Goal: Task Accomplishment & Management: Manage account settings

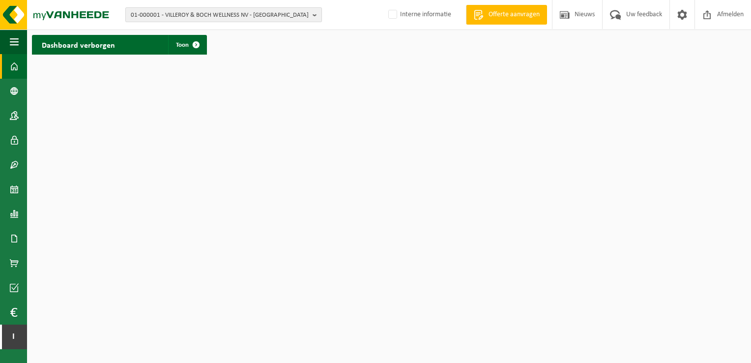
click at [244, 16] on span "01-000001 - VILLEROY & BOCH WELLNESS NV - ROESELARE" at bounding box center [220, 15] width 178 height 15
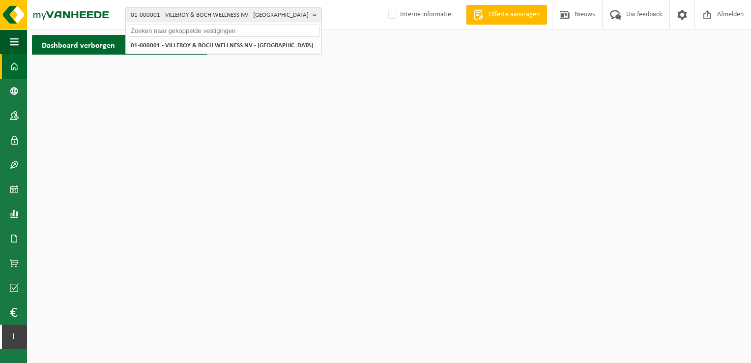
click at [224, 30] on input "text" at bounding box center [224, 31] width 192 height 12
paste input "10-950233"
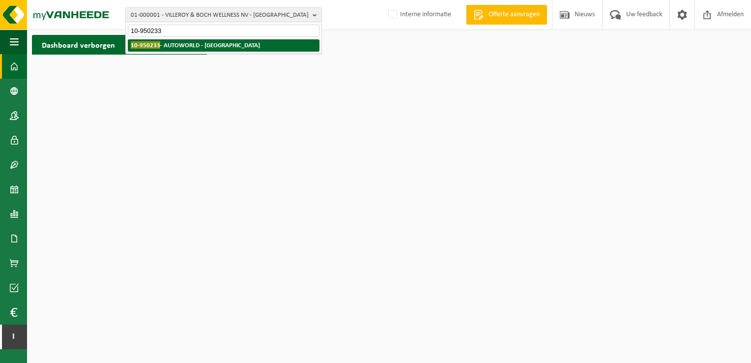
type input "10-950233"
click at [228, 46] on strong "10-950233 - AUTOWORLD - BRUXELLES" at bounding box center [195, 44] width 129 height 7
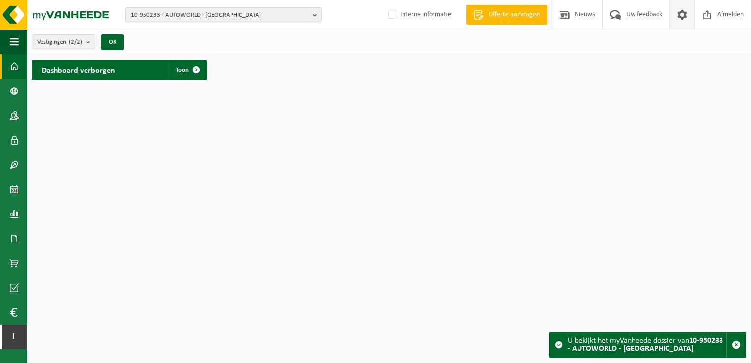
click at [681, 15] on span at bounding box center [682, 14] width 15 height 29
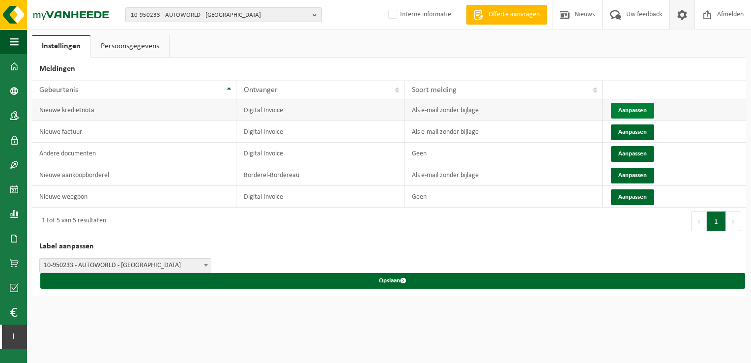
click at [629, 109] on button "Aanpassen" at bounding box center [632, 111] width 43 height 16
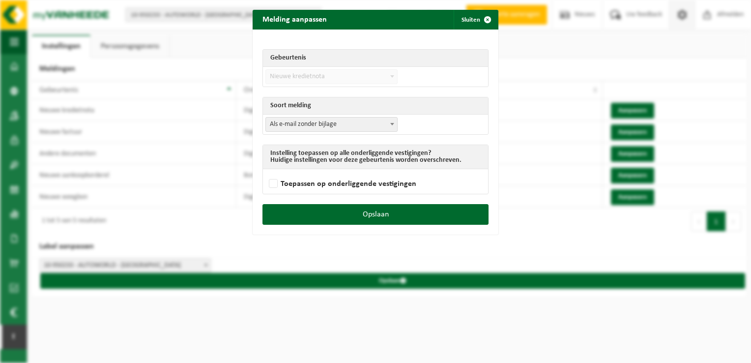
click at [377, 122] on span "Als e-mail zonder bijlage" at bounding box center [331, 124] width 131 height 14
select select "3"
click at [326, 180] on label "Toepassen op onderliggende vestigingen" at bounding box center [341, 183] width 149 height 15
click at [326, 172] on input "Toepassen op onderliggende vestigingen" at bounding box center [388, 171] width 246 height 0
checkbox input "true"
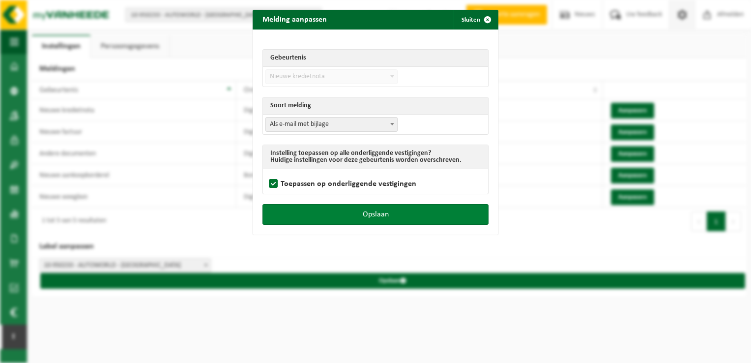
click at [330, 210] on button "Opslaan" at bounding box center [375, 214] width 226 height 21
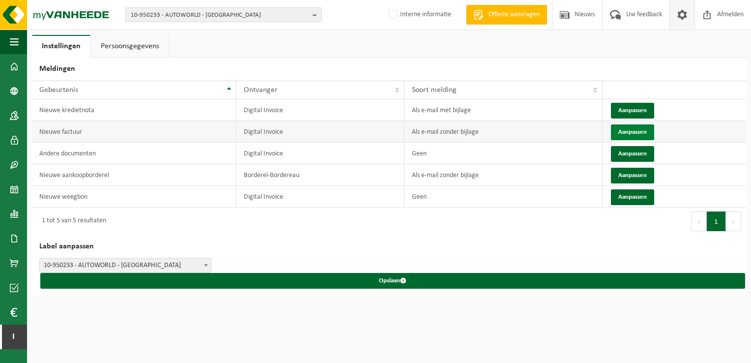
click at [622, 132] on button "Aanpassen" at bounding box center [632, 132] width 43 height 16
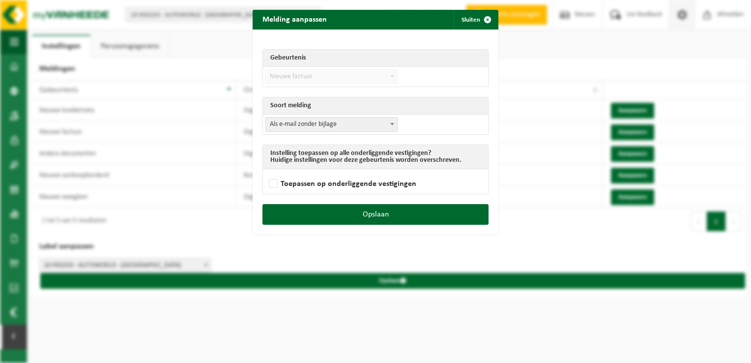
click at [377, 125] on span "Als e-mail zonder bijlage" at bounding box center [331, 124] width 131 height 14
select select "3"
click at [344, 185] on label "Toepassen op onderliggende vestigingen" at bounding box center [341, 183] width 149 height 15
click at [344, 172] on input "Toepassen op onderliggende vestigingen" at bounding box center [388, 171] width 246 height 0
checkbox input "true"
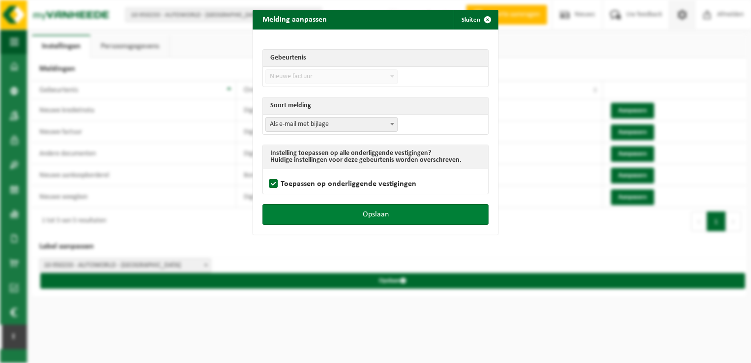
click at [342, 214] on button "Opslaan" at bounding box center [375, 214] width 226 height 21
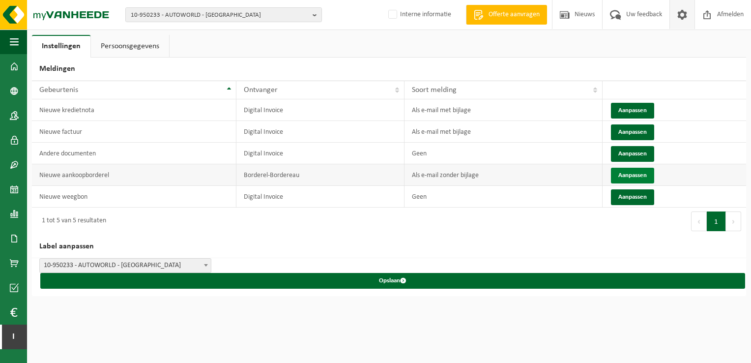
click at [641, 174] on button "Aanpassen" at bounding box center [632, 176] width 43 height 16
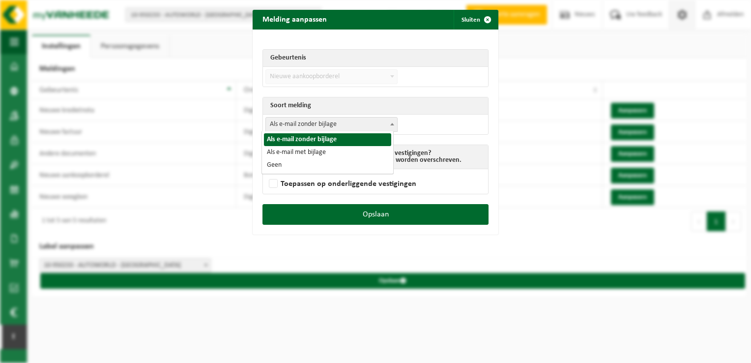
click at [297, 121] on span "Als e-mail zonder bijlage" at bounding box center [331, 124] width 131 height 14
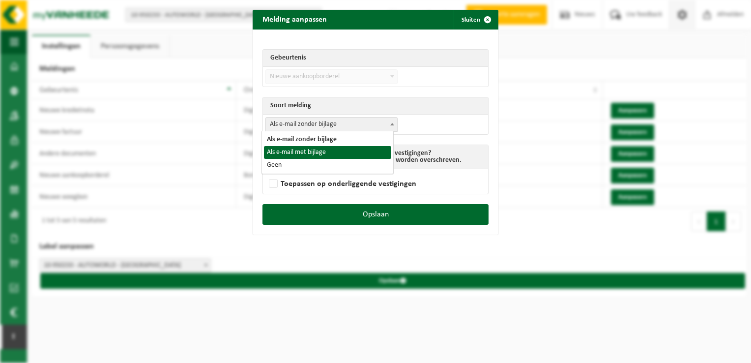
select select "3"
click at [283, 190] on label "Toepassen op onderliggende vestigingen" at bounding box center [341, 183] width 149 height 15
click at [283, 172] on input "Toepassen op onderliggende vestigingen" at bounding box center [388, 171] width 246 height 0
checkbox input "true"
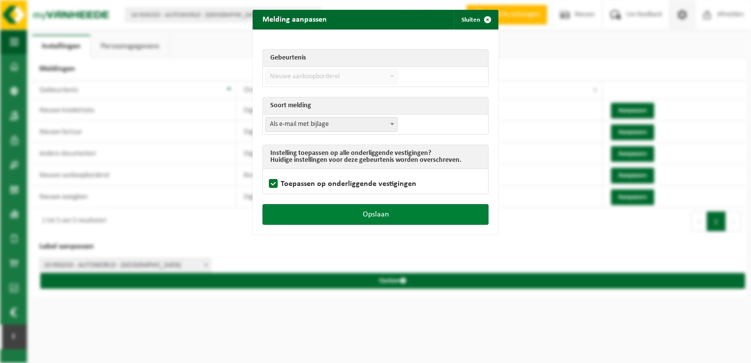
click at [291, 210] on button "Opslaan" at bounding box center [375, 214] width 226 height 21
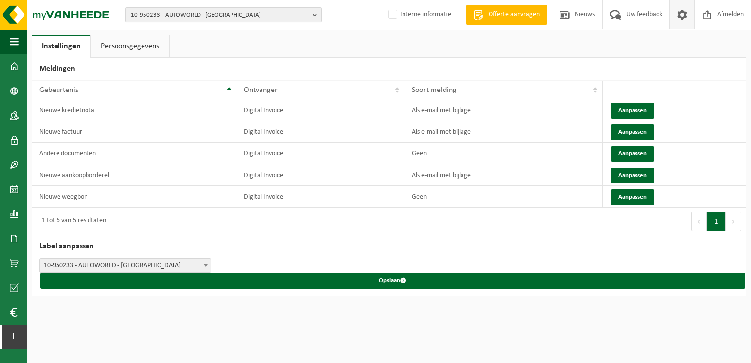
click at [253, 14] on span "10-950233 - AUTOWORLD - [GEOGRAPHIC_DATA]" at bounding box center [220, 15] width 178 height 15
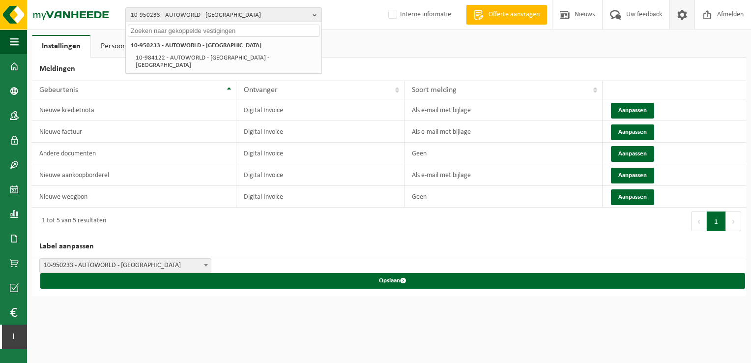
click at [244, 31] on input "text" at bounding box center [224, 31] width 192 height 12
paste input "10-903367"
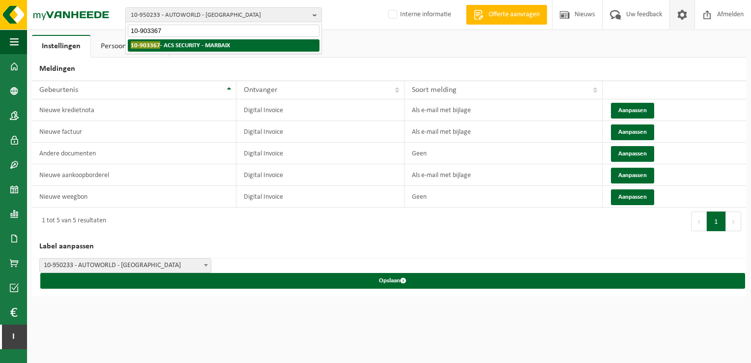
type input "10-903367"
click at [238, 50] on li "10-903367 - ACS SECURITY - MARBAIX" at bounding box center [224, 45] width 192 height 12
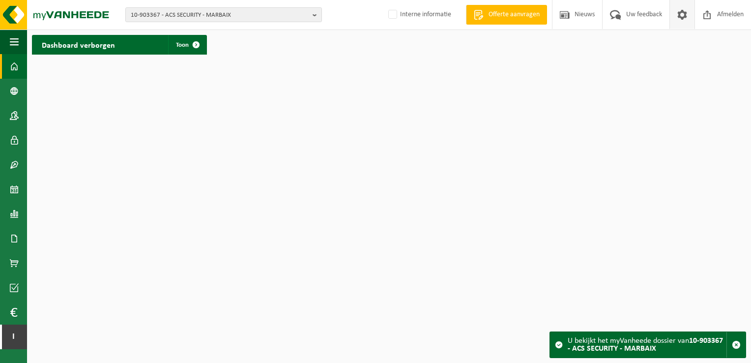
click at [684, 5] on span at bounding box center [682, 14] width 15 height 29
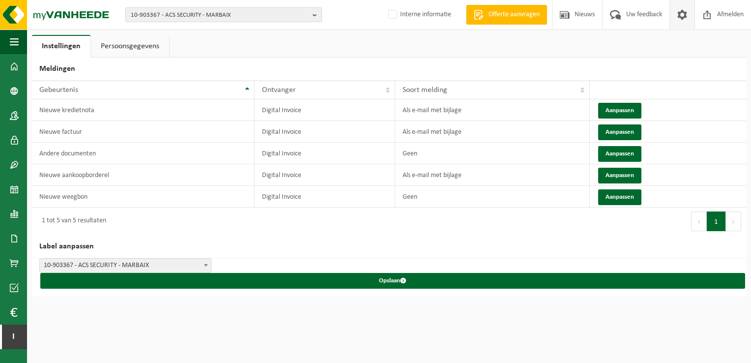
click at [232, 11] on span "10-903367 - ACS SECURITY - MARBAIX" at bounding box center [220, 15] width 178 height 15
click at [219, 29] on input "text" at bounding box center [224, 31] width 192 height 12
paste input "01-099761"
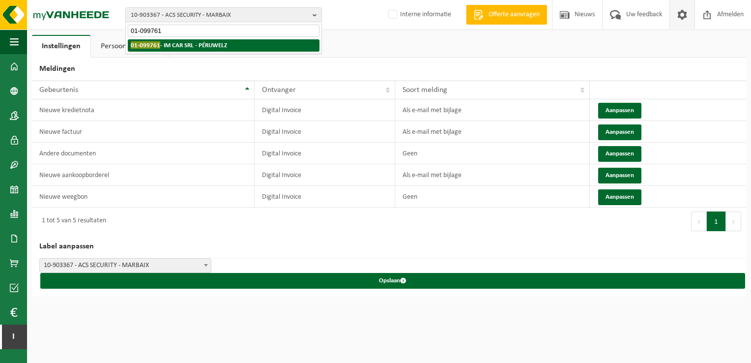
type input "01-099761"
click at [218, 47] on strong "01-099761 - IM CAR SRL - PÉRUWELZ" at bounding box center [179, 44] width 96 height 7
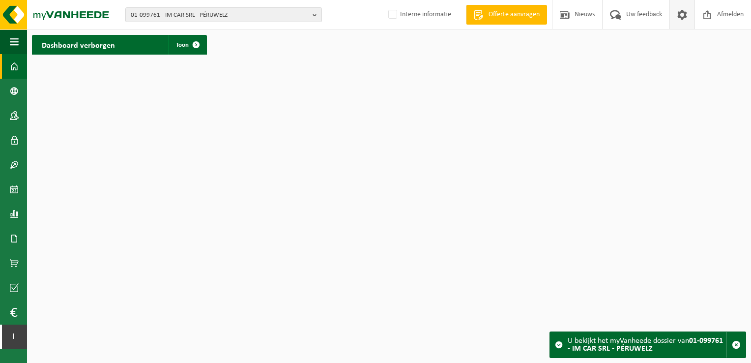
click at [681, 20] on span at bounding box center [682, 14] width 15 height 29
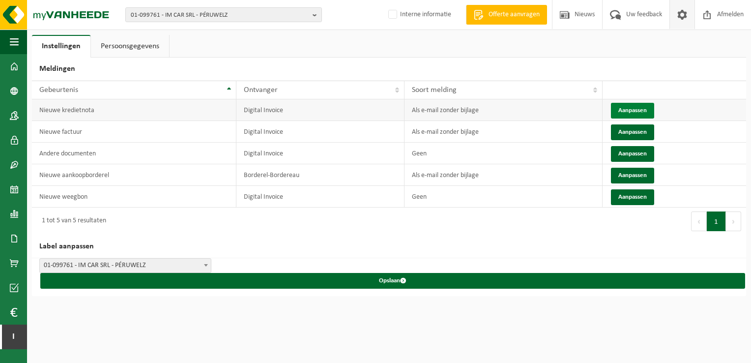
click at [640, 112] on button "Aanpassen" at bounding box center [632, 111] width 43 height 16
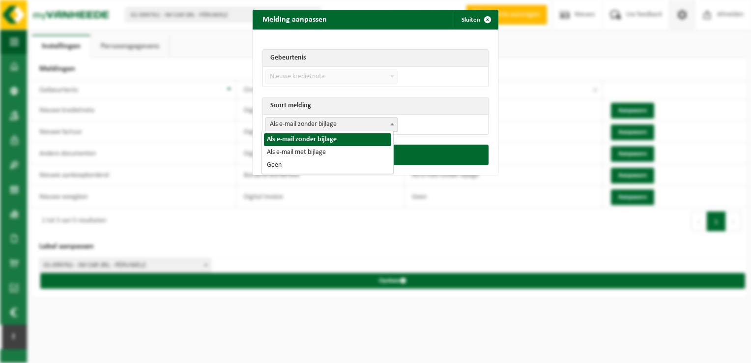
click at [378, 124] on span "Als e-mail zonder bijlage" at bounding box center [331, 124] width 131 height 14
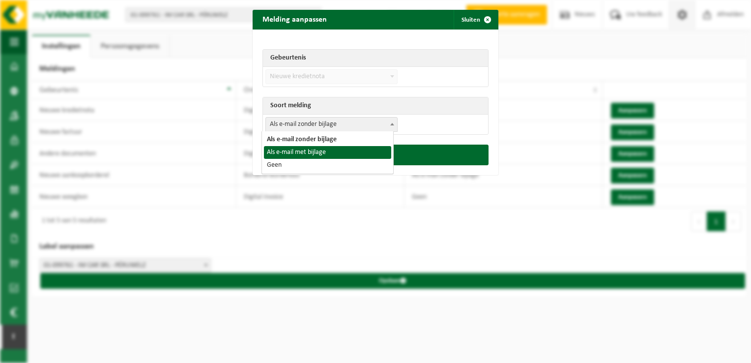
select select "3"
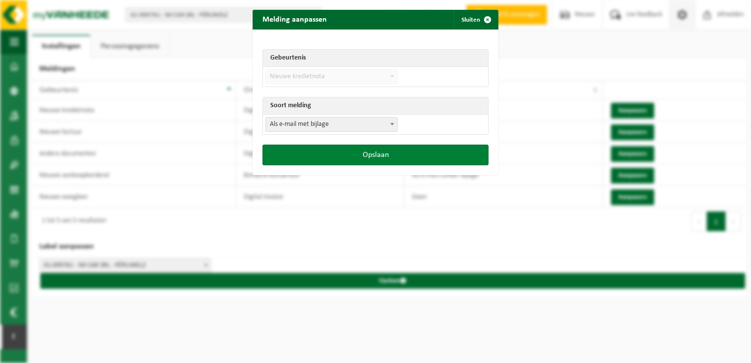
click at [364, 156] on button "Opslaan" at bounding box center [375, 155] width 226 height 21
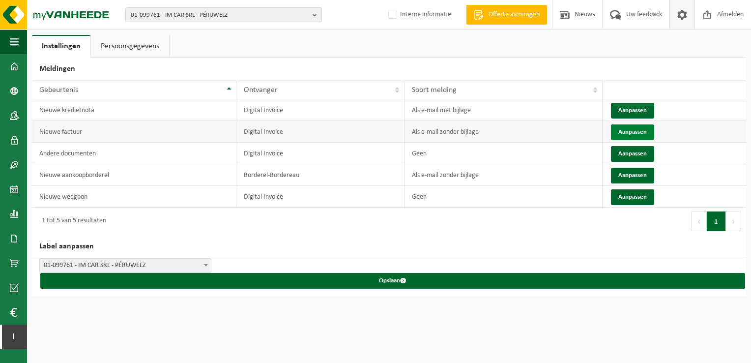
click at [629, 134] on button "Aanpassen" at bounding box center [632, 132] width 43 height 16
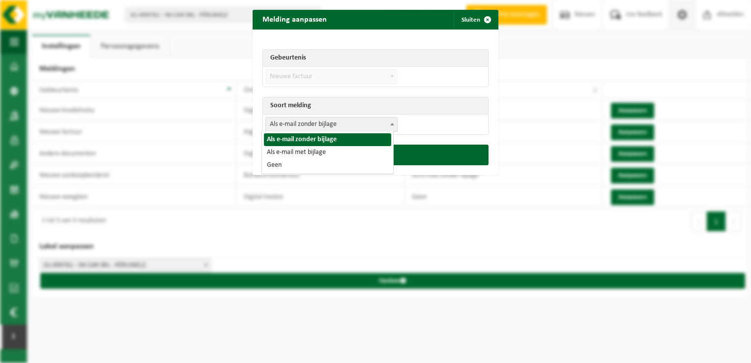
click at [366, 128] on span "Als e-mail zonder bijlage" at bounding box center [331, 124] width 131 height 14
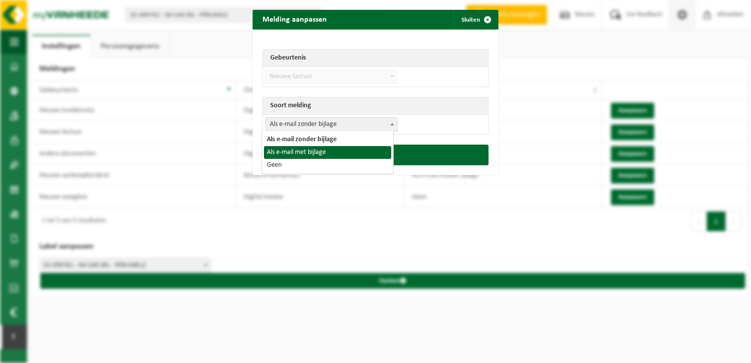
select select "3"
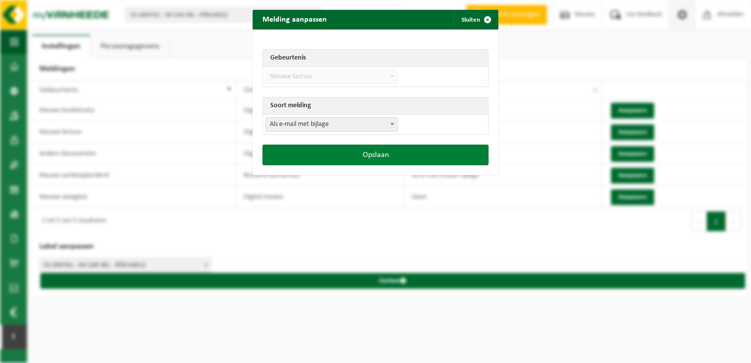
click at [358, 153] on button "Opslaan" at bounding box center [375, 155] width 226 height 21
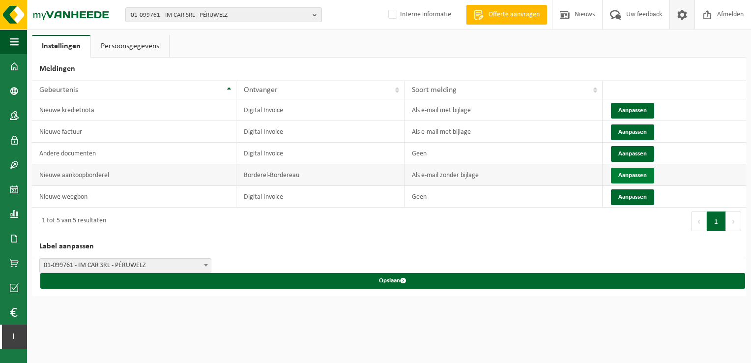
click at [637, 173] on button "Aanpassen" at bounding box center [632, 176] width 43 height 16
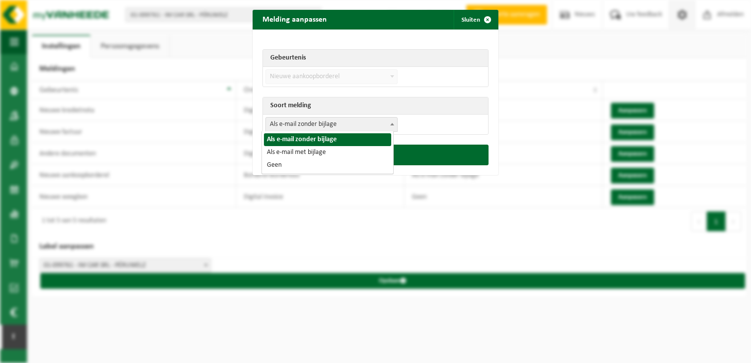
click at [351, 125] on span "Als e-mail zonder bijlage" at bounding box center [331, 124] width 131 height 14
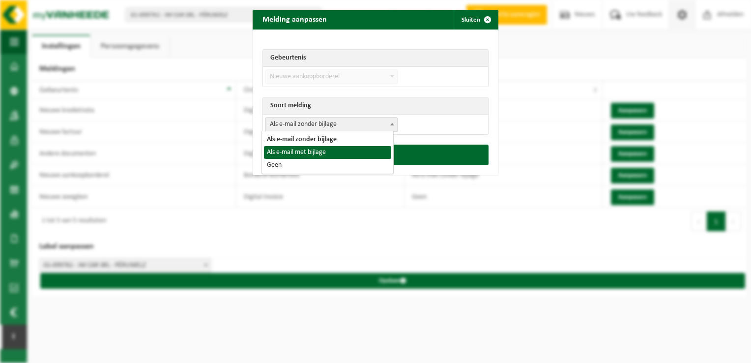
select select "3"
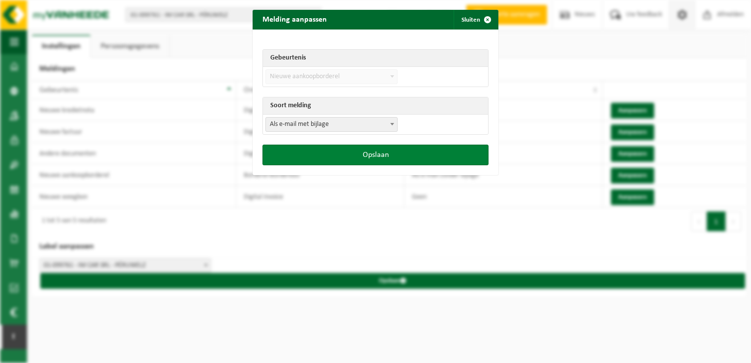
click at [371, 152] on button "Opslaan" at bounding box center [375, 155] width 226 height 21
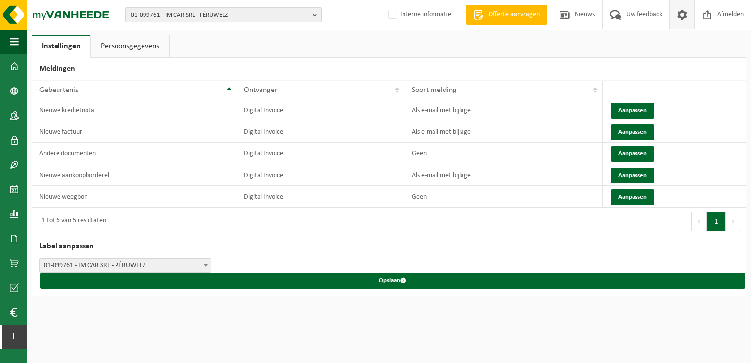
click at [269, 19] on span "01-099761 - IM CAR SRL - PÉRUWELZ" at bounding box center [220, 15] width 178 height 15
click at [256, 29] on input "text" at bounding box center [224, 31] width 192 height 12
paste input "01-072010"
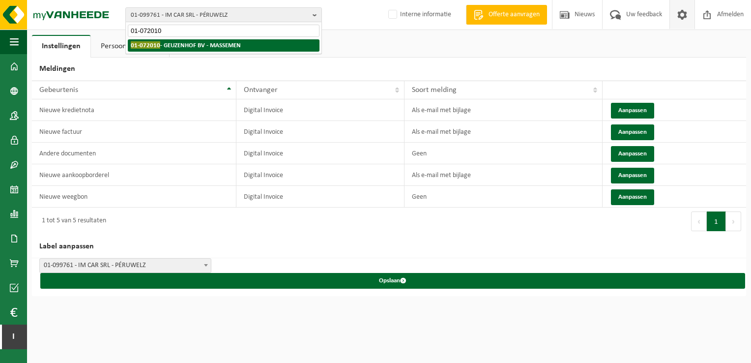
type input "01-072010"
click at [256, 43] on li "01-072010 - GEUZENHOF BV - MASSEMEN" at bounding box center [224, 45] width 192 height 12
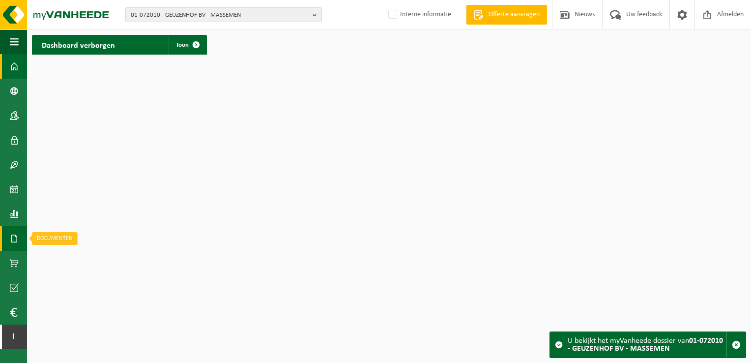
click at [13, 239] on span at bounding box center [14, 238] width 9 height 25
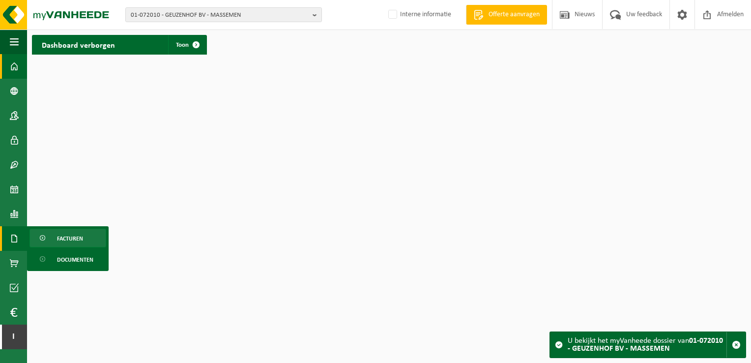
click at [73, 229] on span "Facturen" at bounding box center [70, 238] width 26 height 19
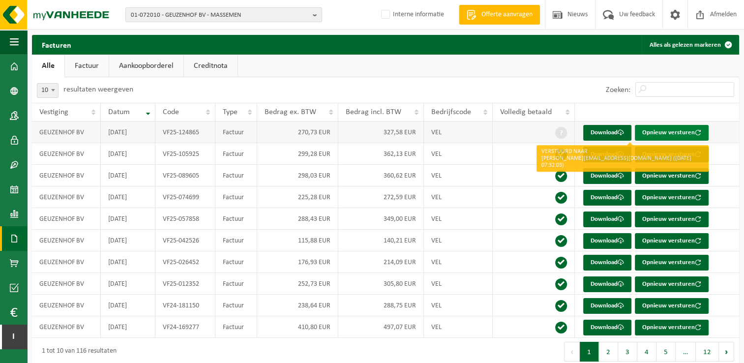
click at [661, 132] on button "Opnieuw versturen" at bounding box center [672, 133] width 74 height 16
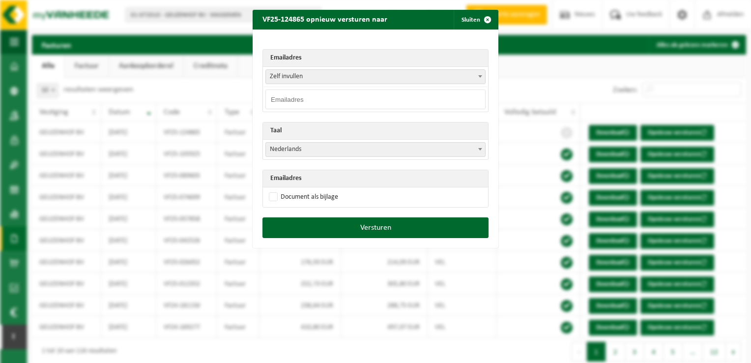
click at [340, 98] on input "email" at bounding box center [375, 99] width 220 height 20
paste input "[EMAIL_ADDRESS][DOMAIN_NAME]"
type input "info@geuzenhof.be"
click at [271, 201] on label "Document als bijlage" at bounding box center [302, 197] width 71 height 15
click at [271, 190] on input "Document als bijlage" at bounding box center [388, 189] width 246 height 0
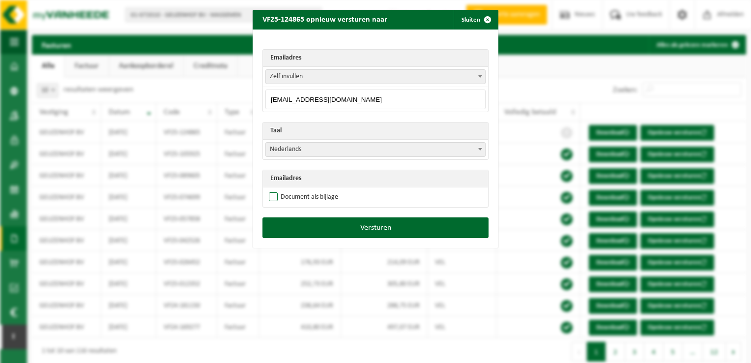
checkbox input "true"
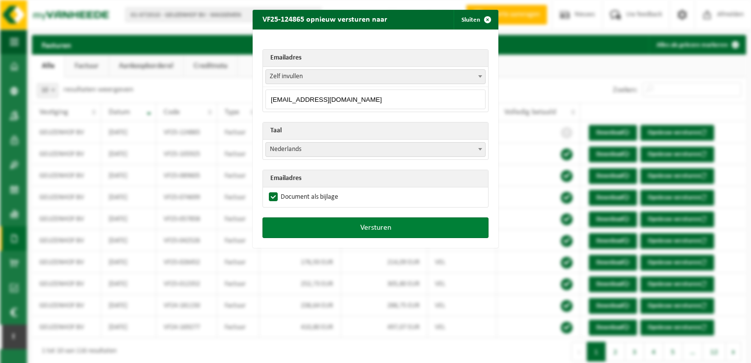
click at [320, 228] on button "Versturen" at bounding box center [375, 227] width 226 height 21
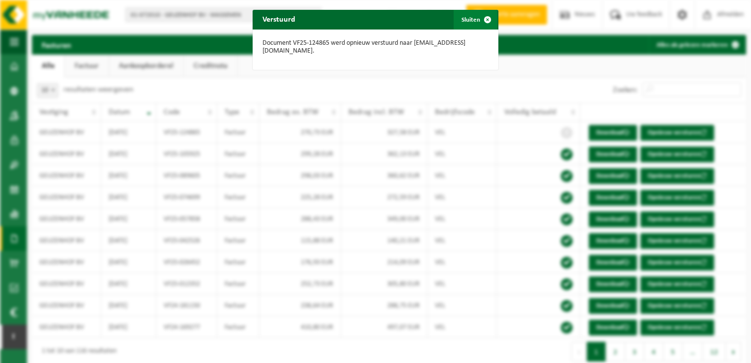
click at [480, 18] on span "button" at bounding box center [488, 20] width 20 height 20
